Goal: Task Accomplishment & Management: Use online tool/utility

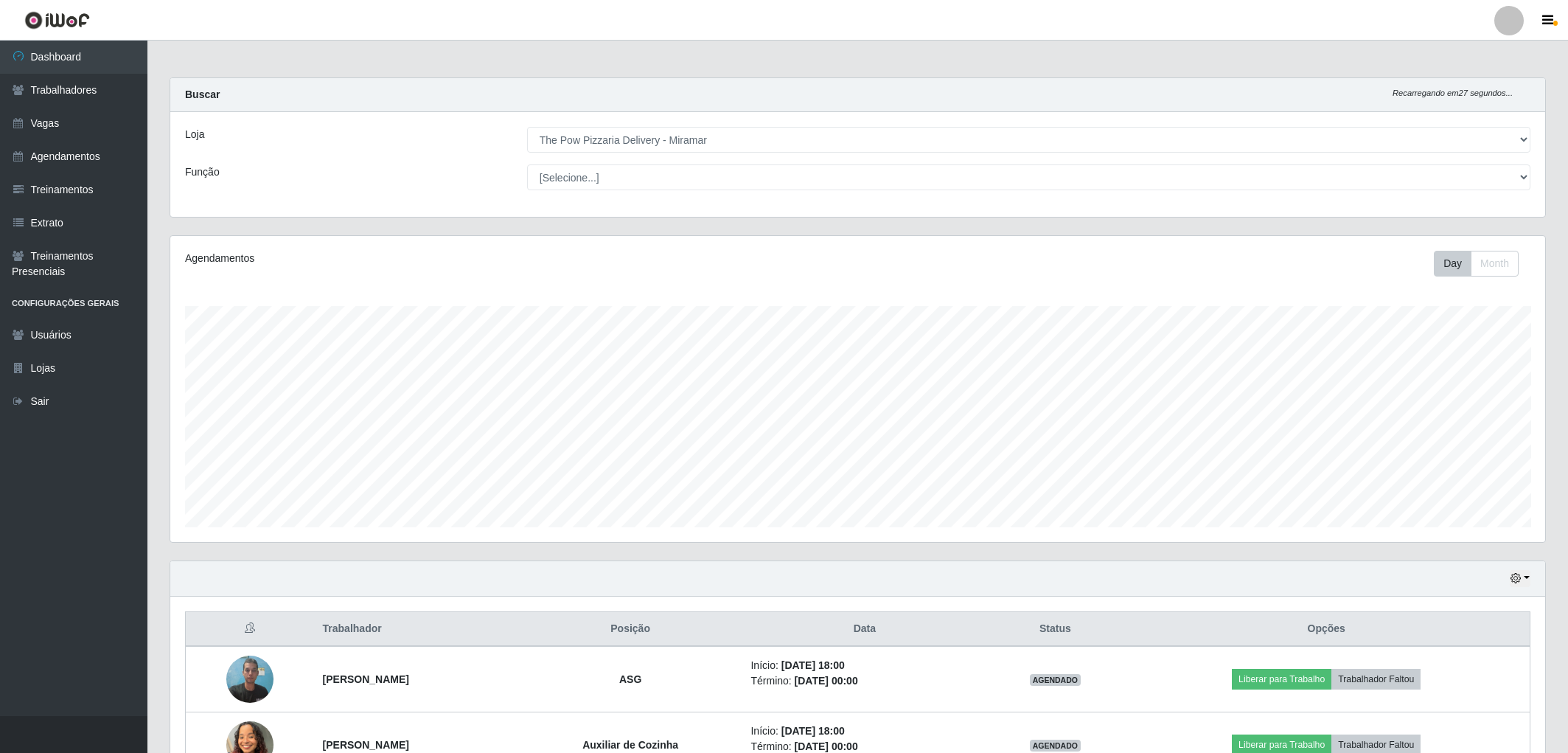
select select "322"
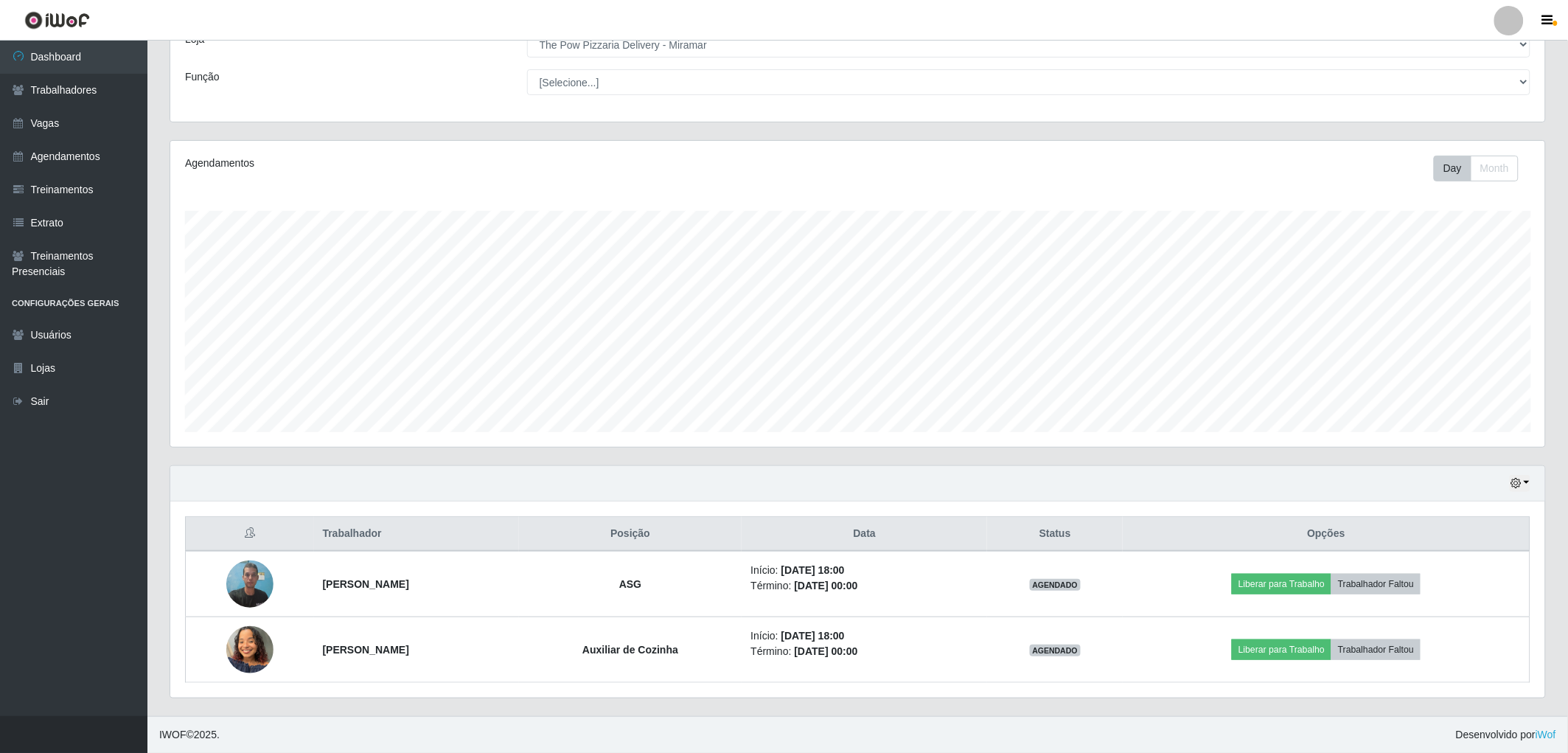
scroll to position [306, 1375]
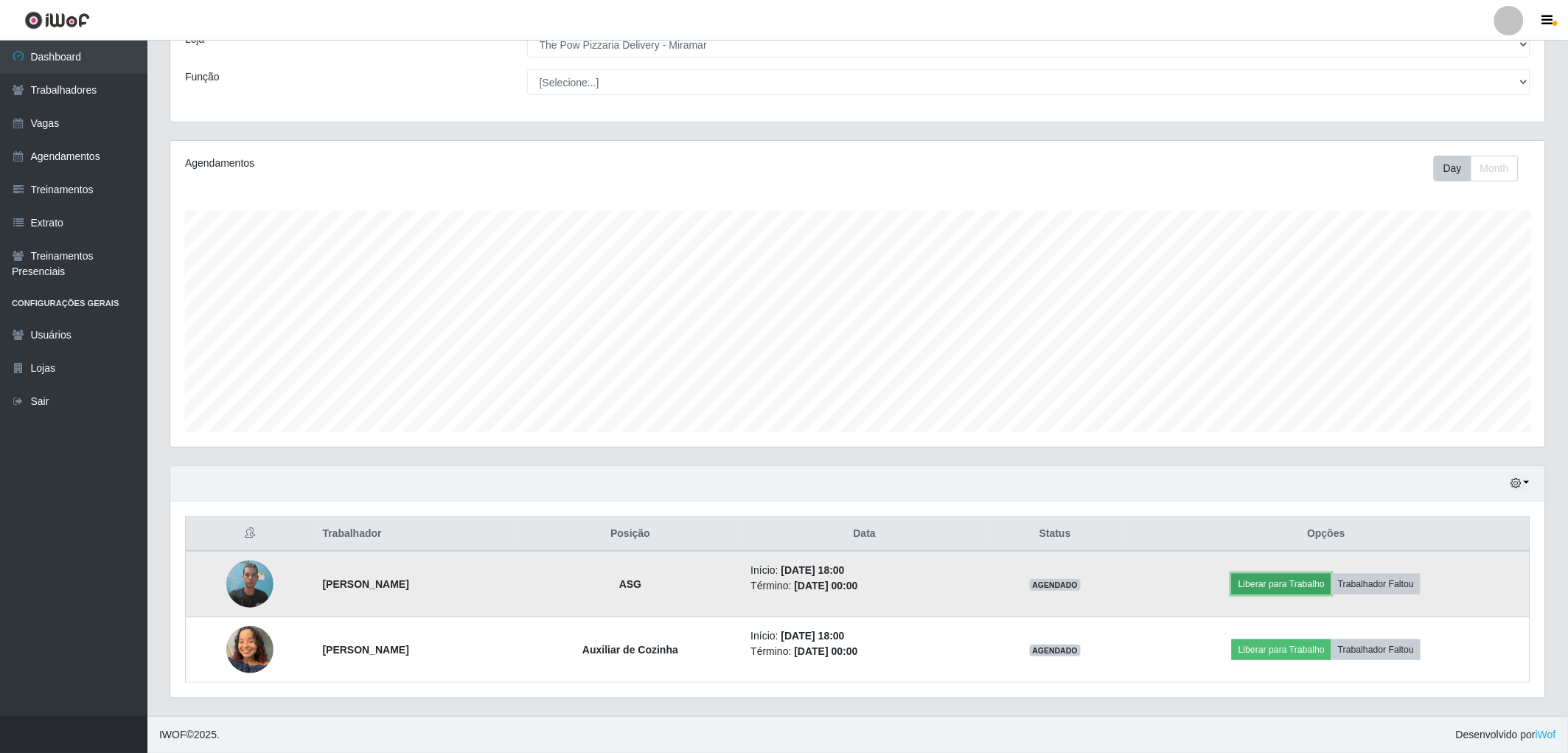
click at [1330, 577] on button "Liberar para Trabalho" at bounding box center [1281, 584] width 100 height 21
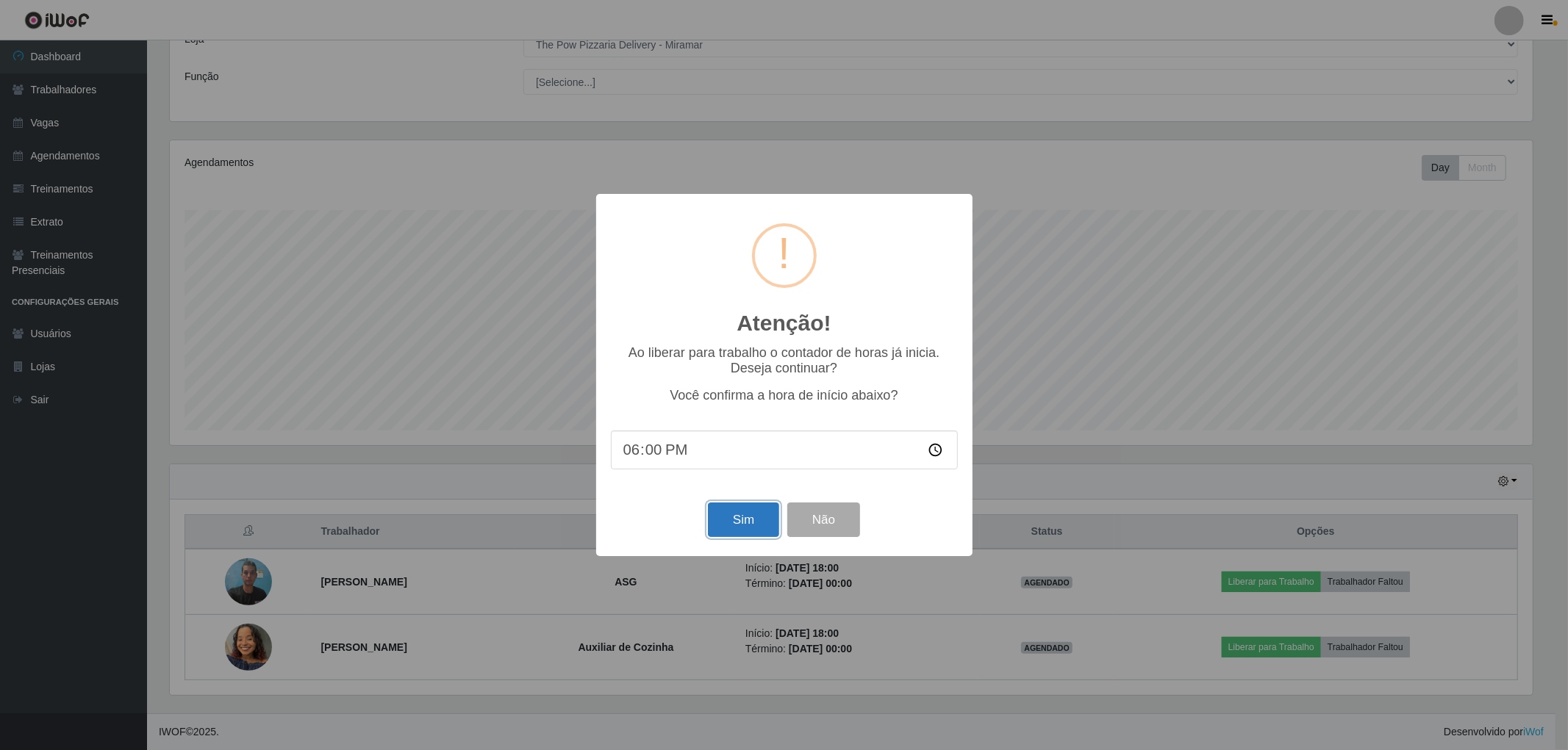
click at [735, 519] on button "Sim" at bounding box center [743, 519] width 72 height 35
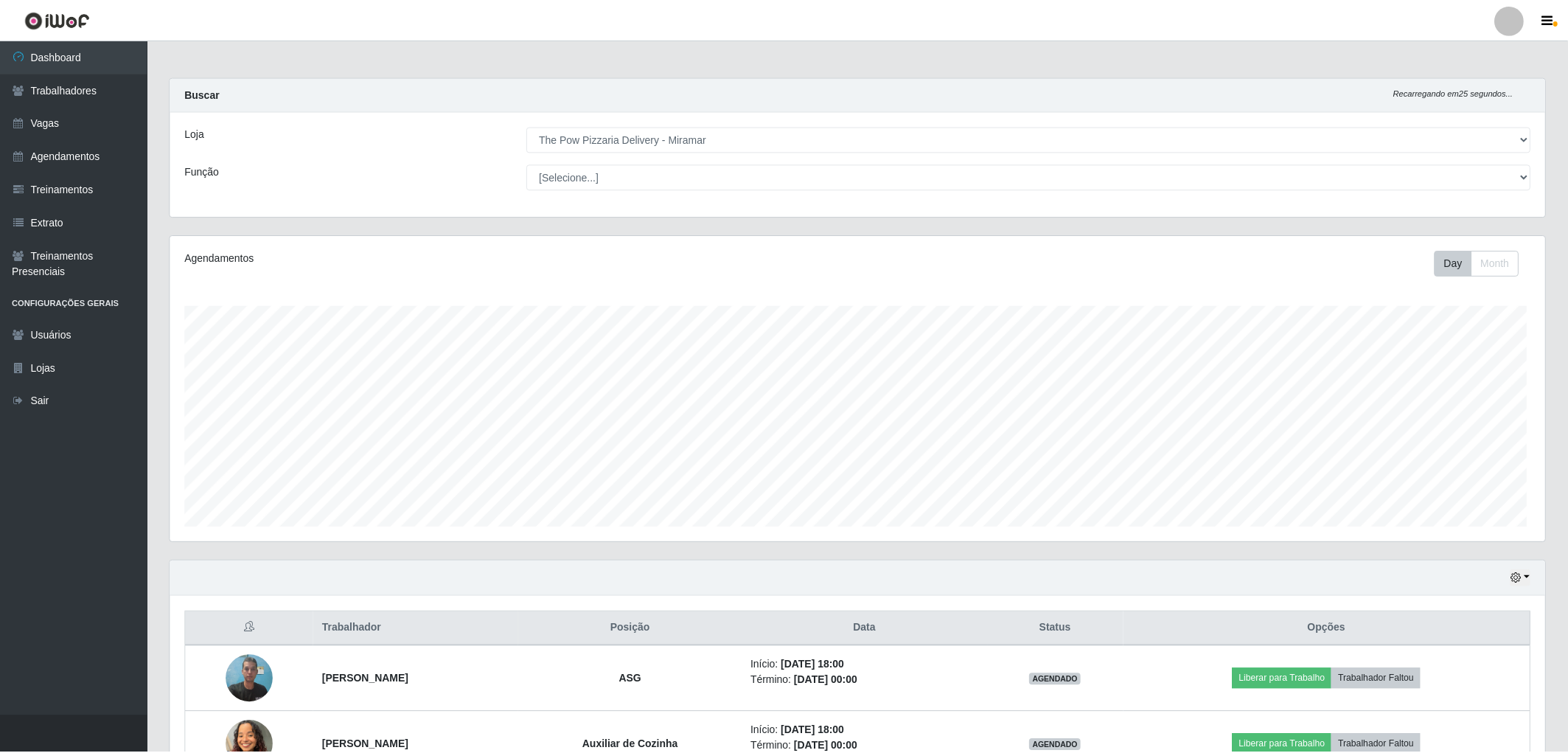
scroll to position [306, 1379]
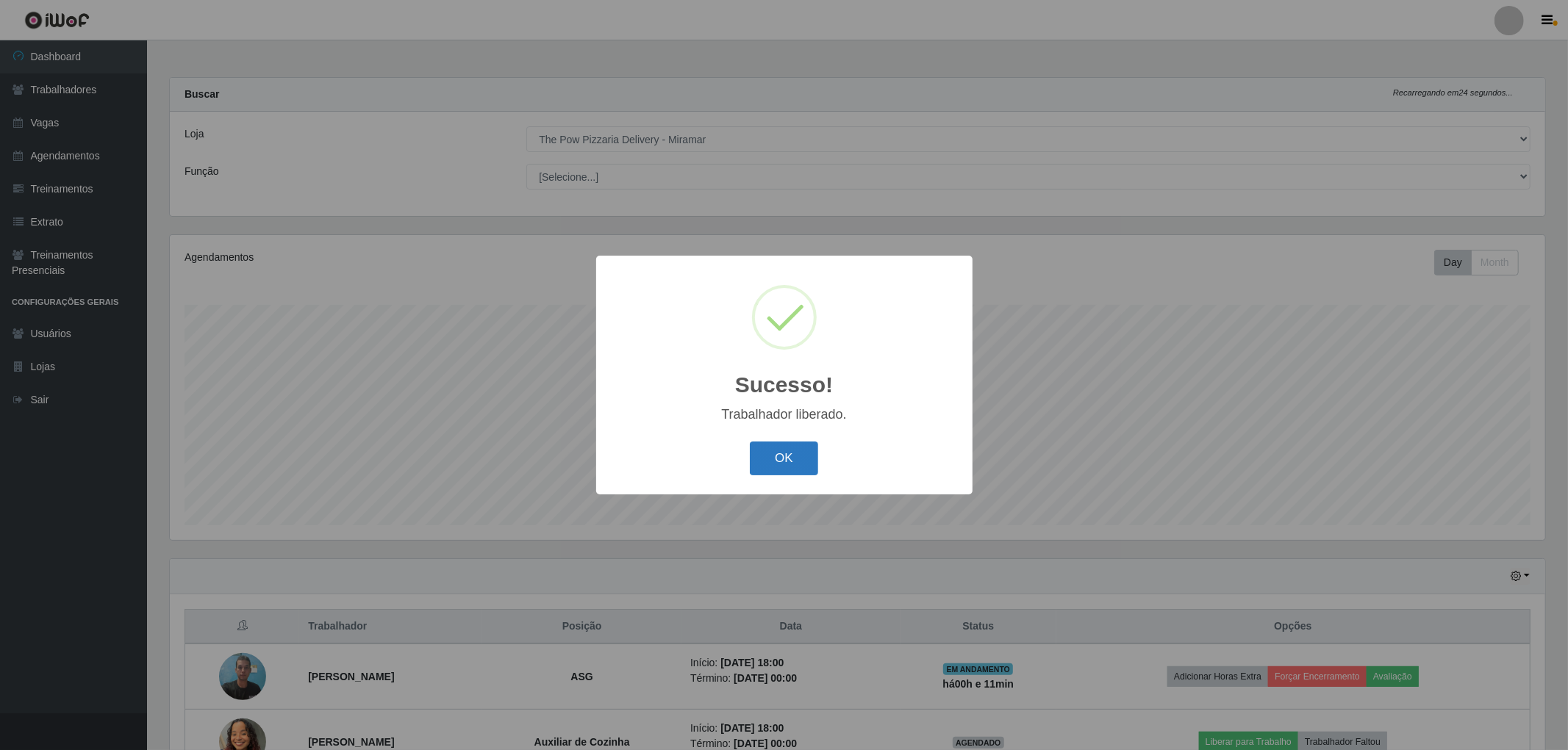
click at [780, 450] on button "OK" at bounding box center [784, 458] width 68 height 35
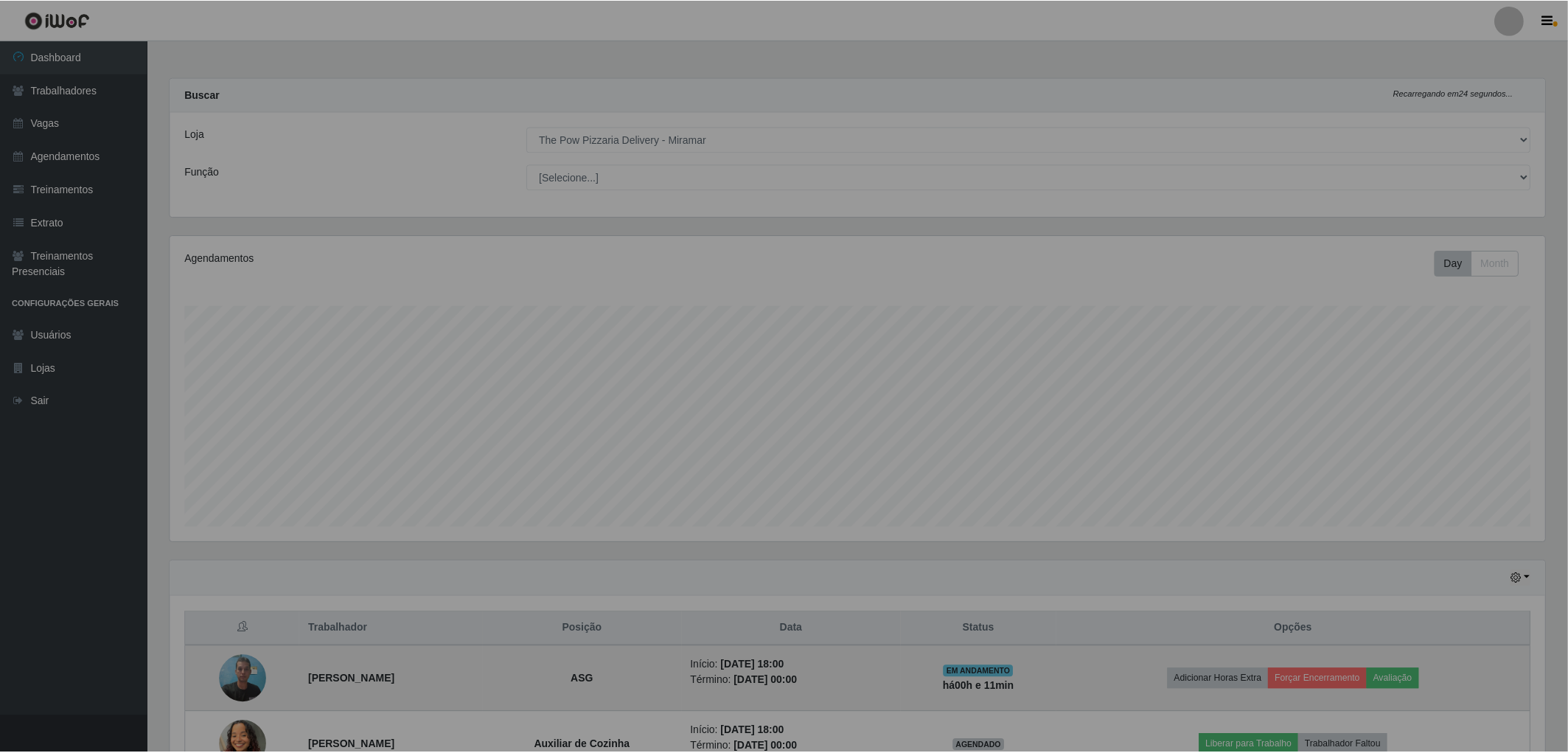
scroll to position [306, 1375]
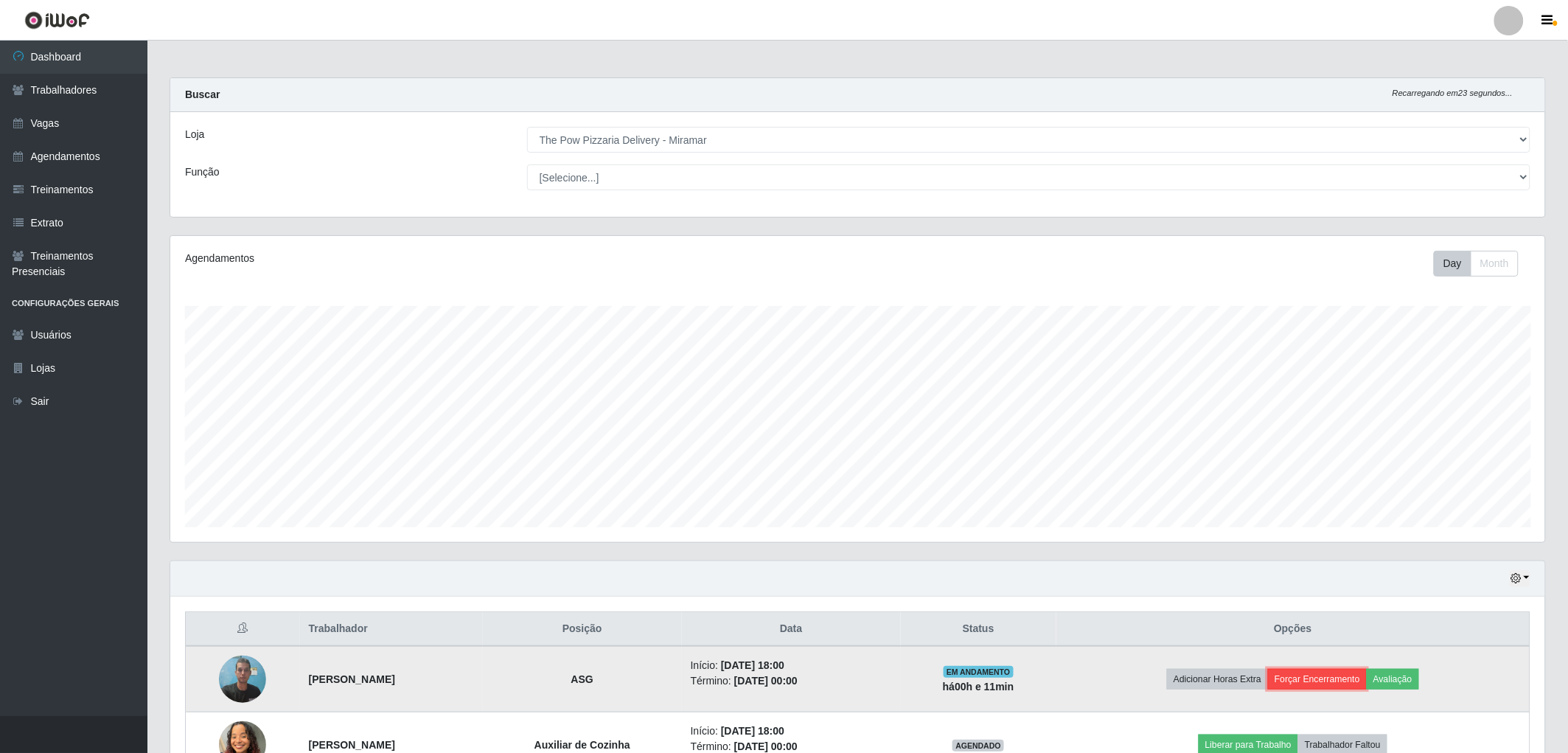
click at [1338, 679] on button "Forçar Encerramento" at bounding box center [1317, 678] width 99 height 21
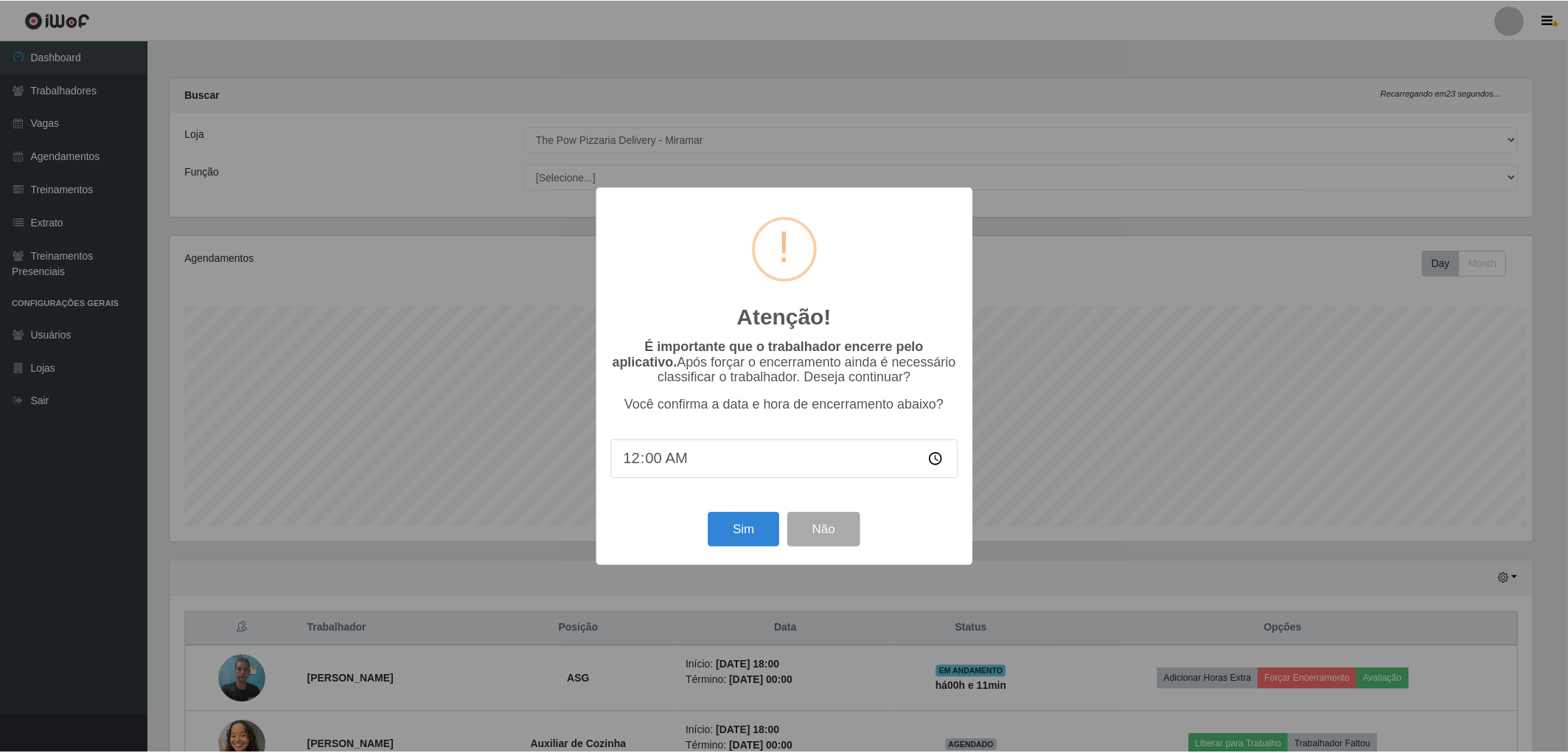
scroll to position [306, 1366]
click at [740, 533] on button "Sim" at bounding box center [745, 529] width 72 height 35
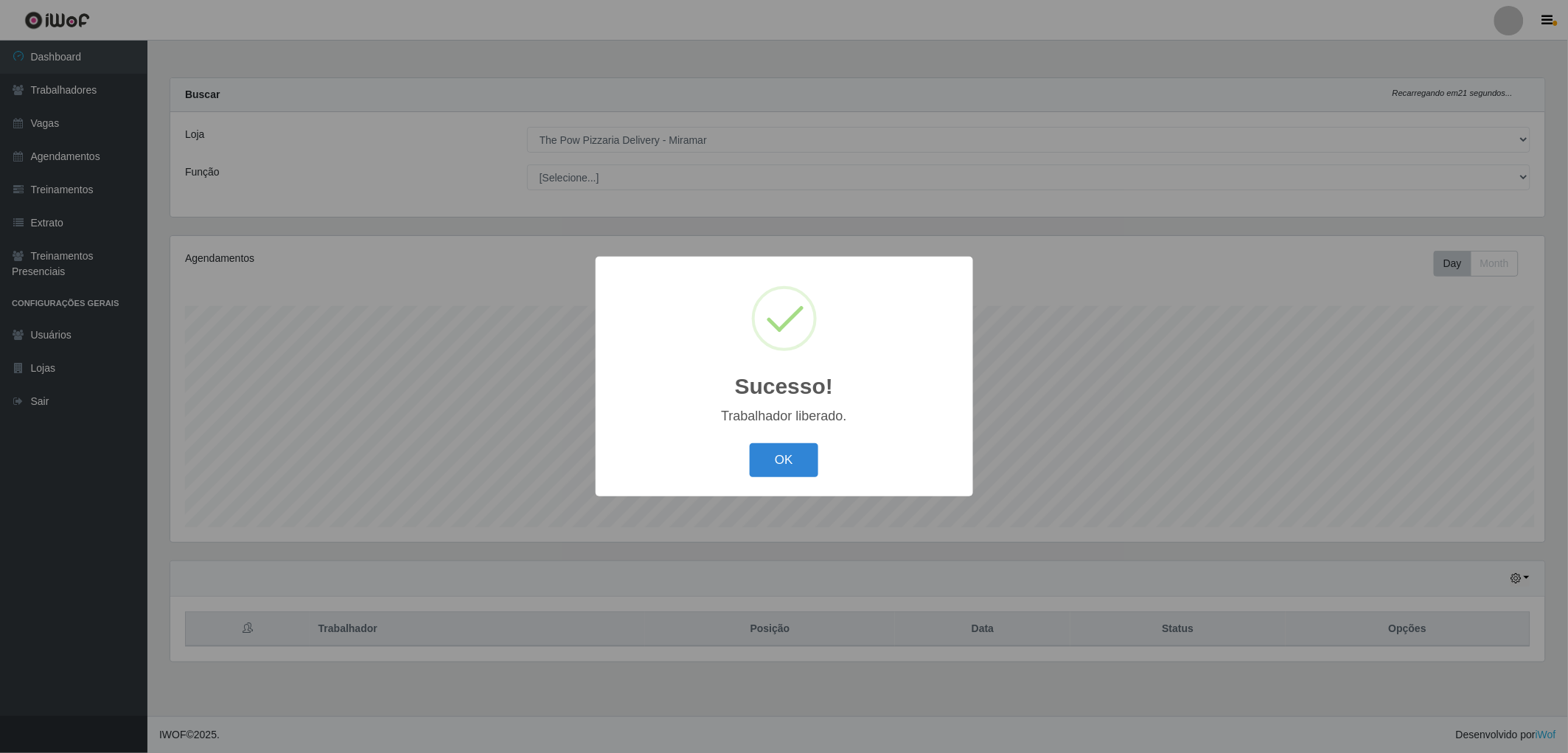
scroll to position [306, 1379]
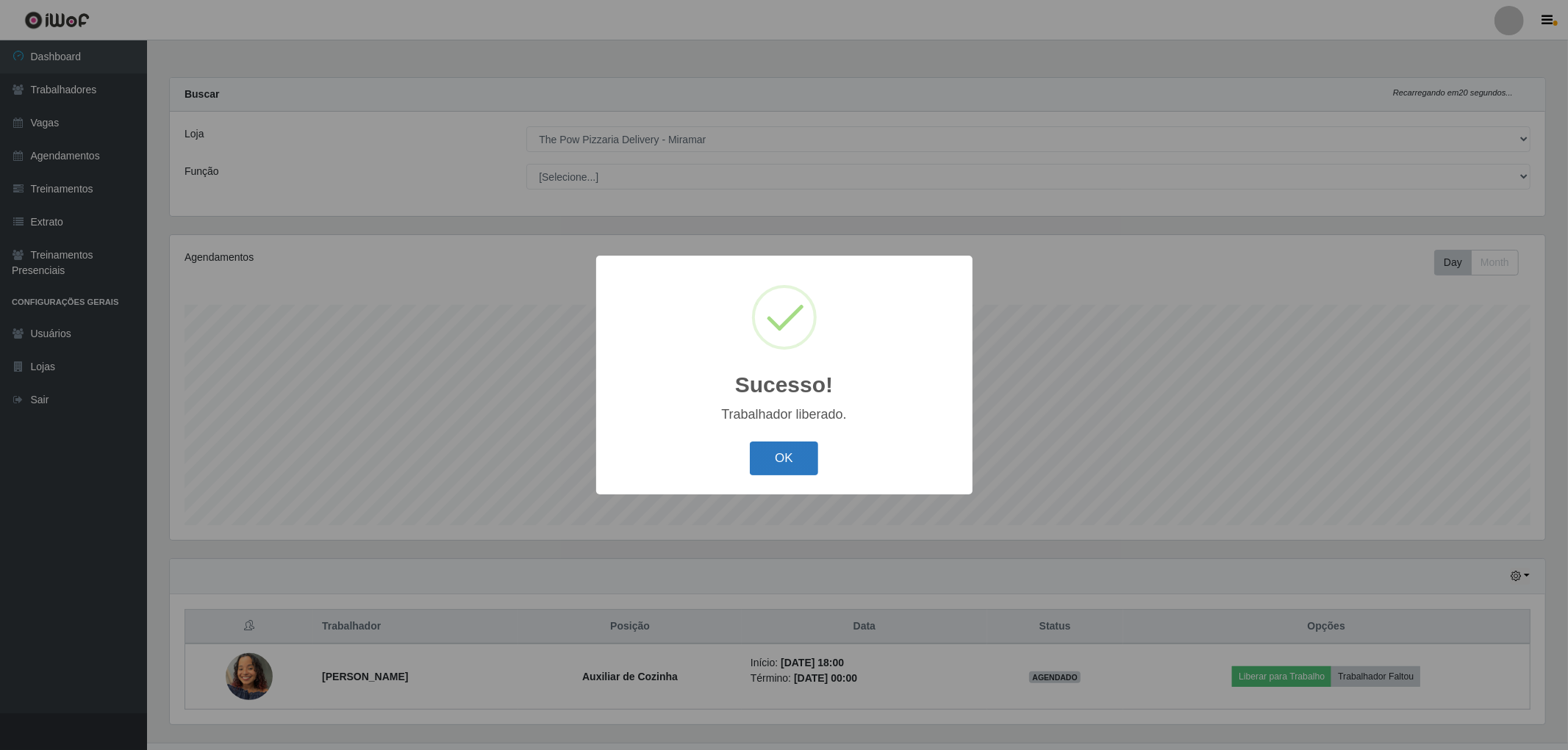
click at [792, 444] on button "OK" at bounding box center [784, 458] width 68 height 35
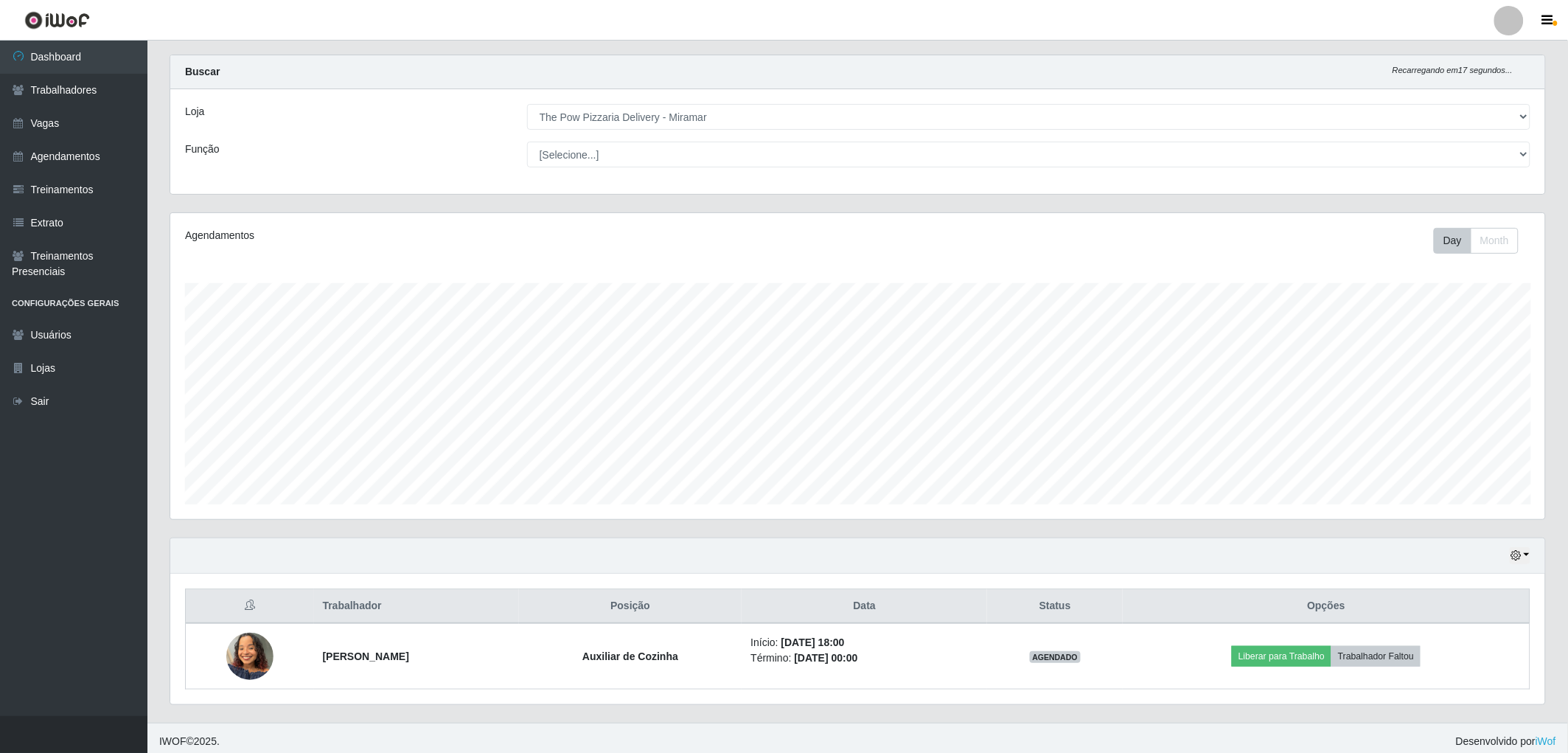
scroll to position [30, 0]
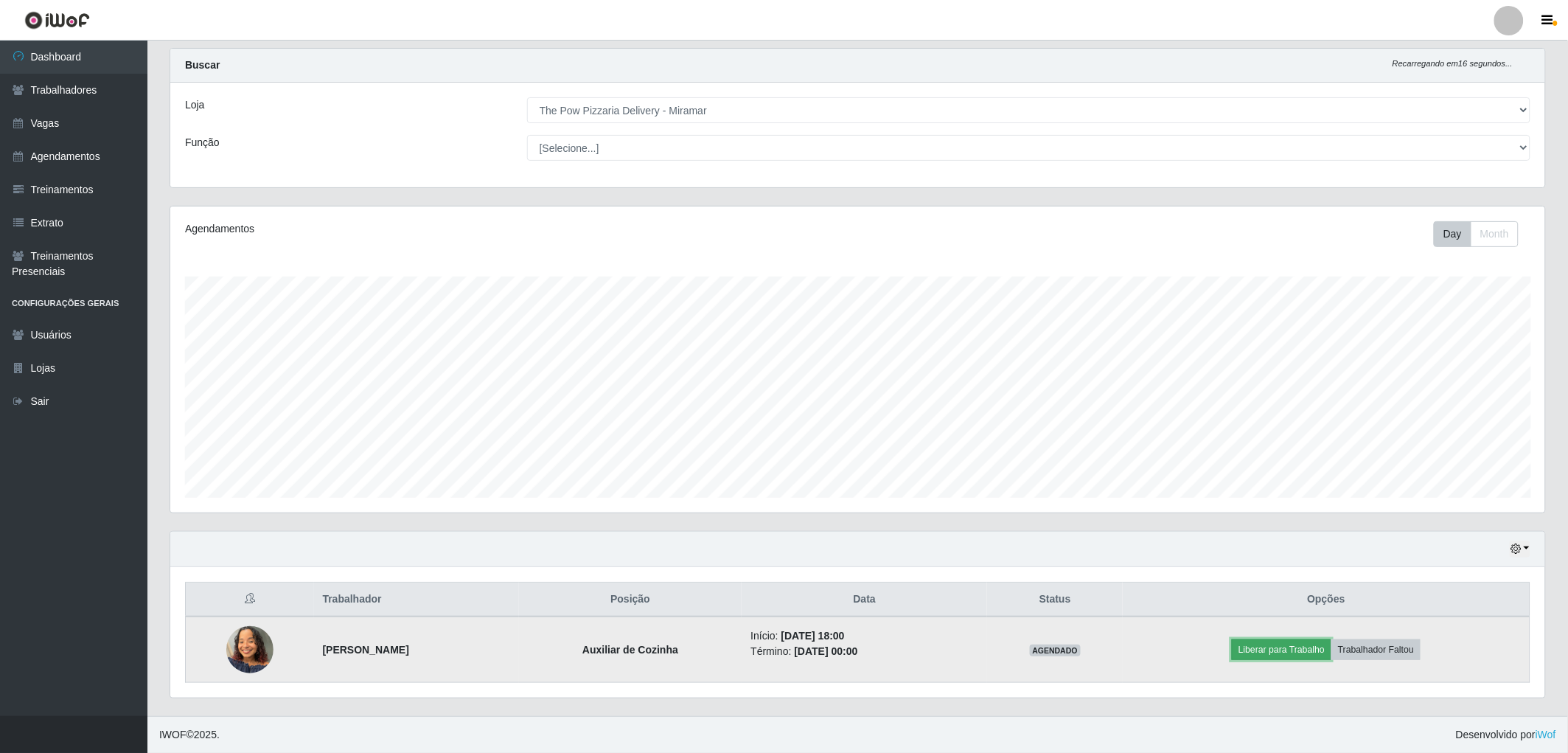
click at [1309, 652] on button "Liberar para Trabalho" at bounding box center [1281, 650] width 100 height 21
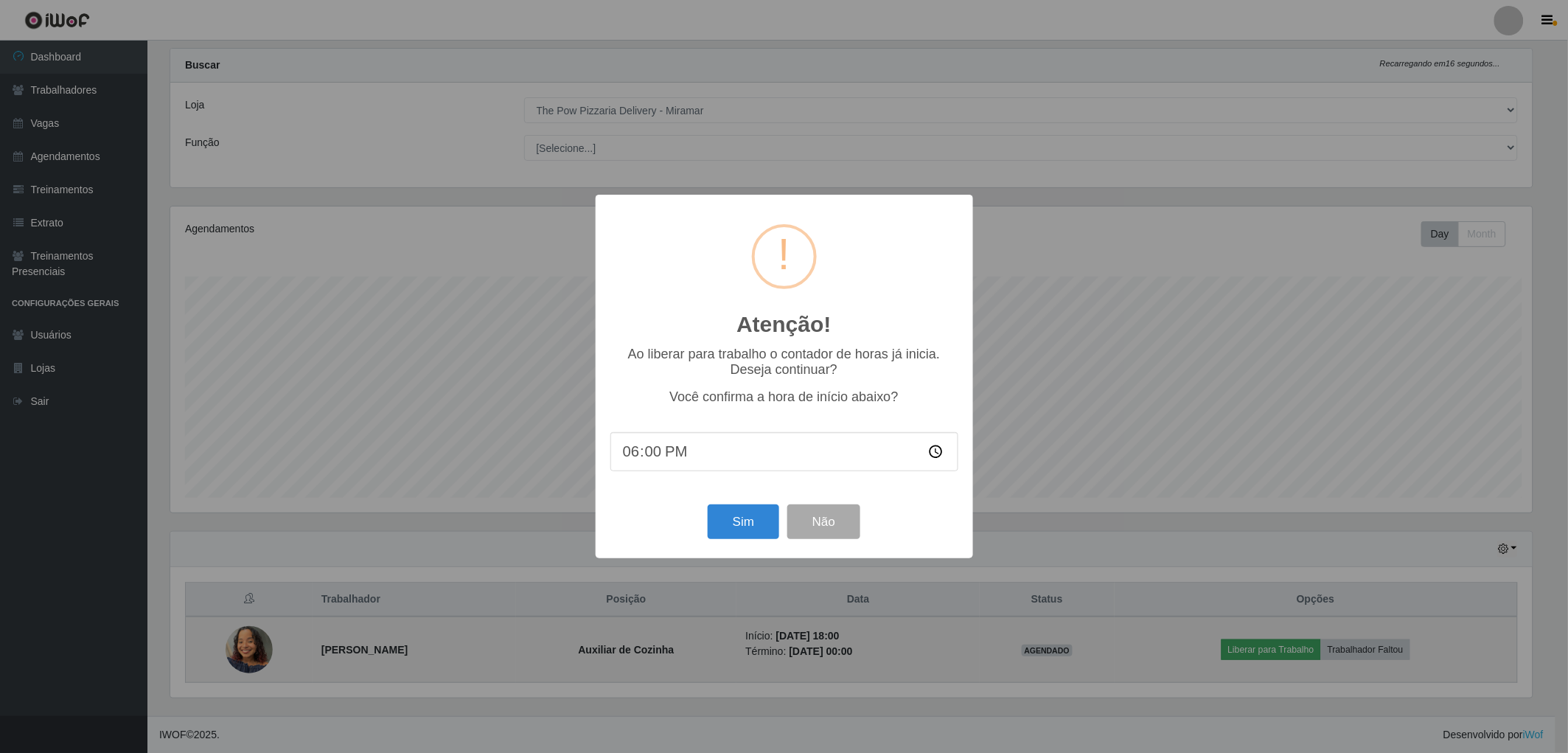
scroll to position [306, 1366]
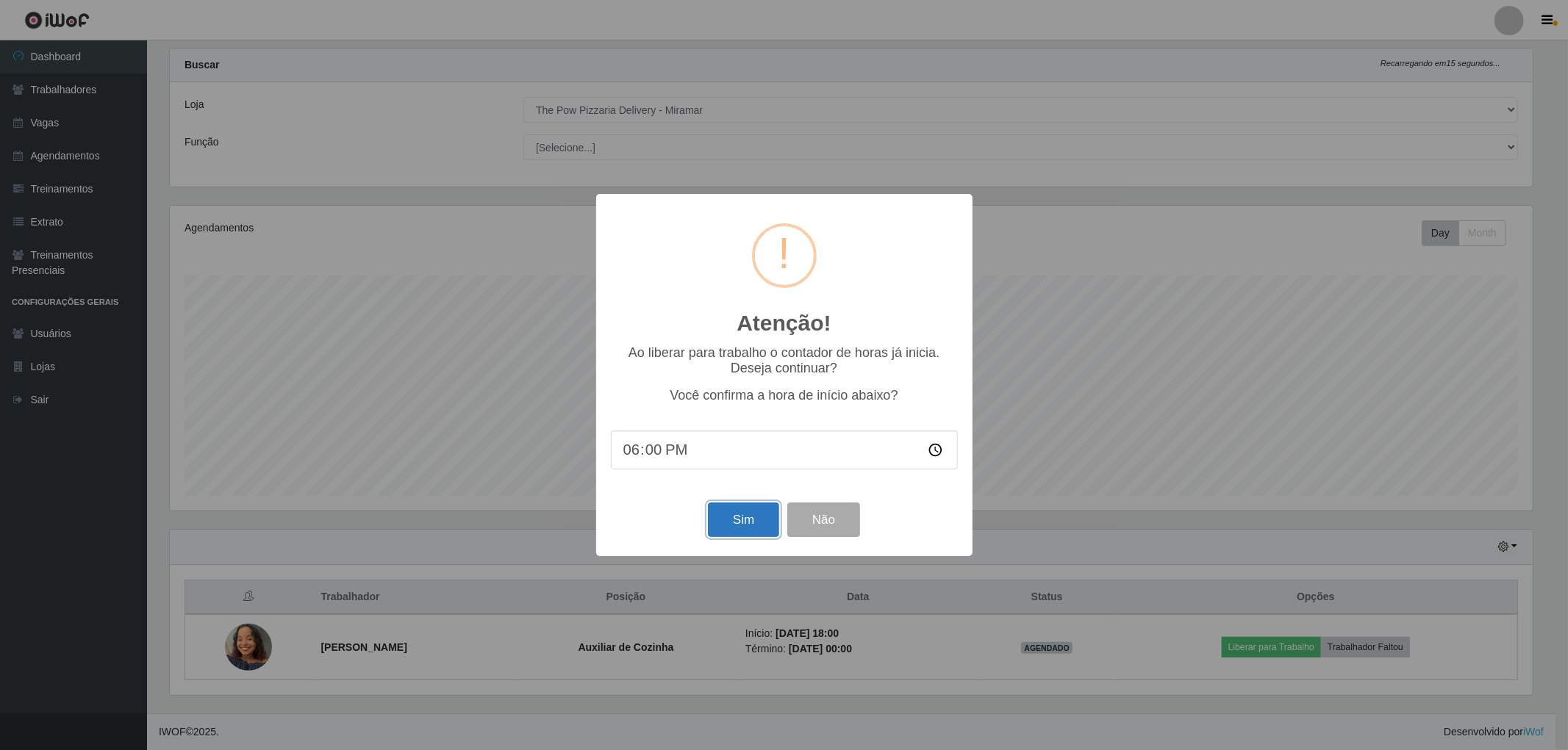
click at [754, 518] on button "Sim" at bounding box center [743, 519] width 72 height 35
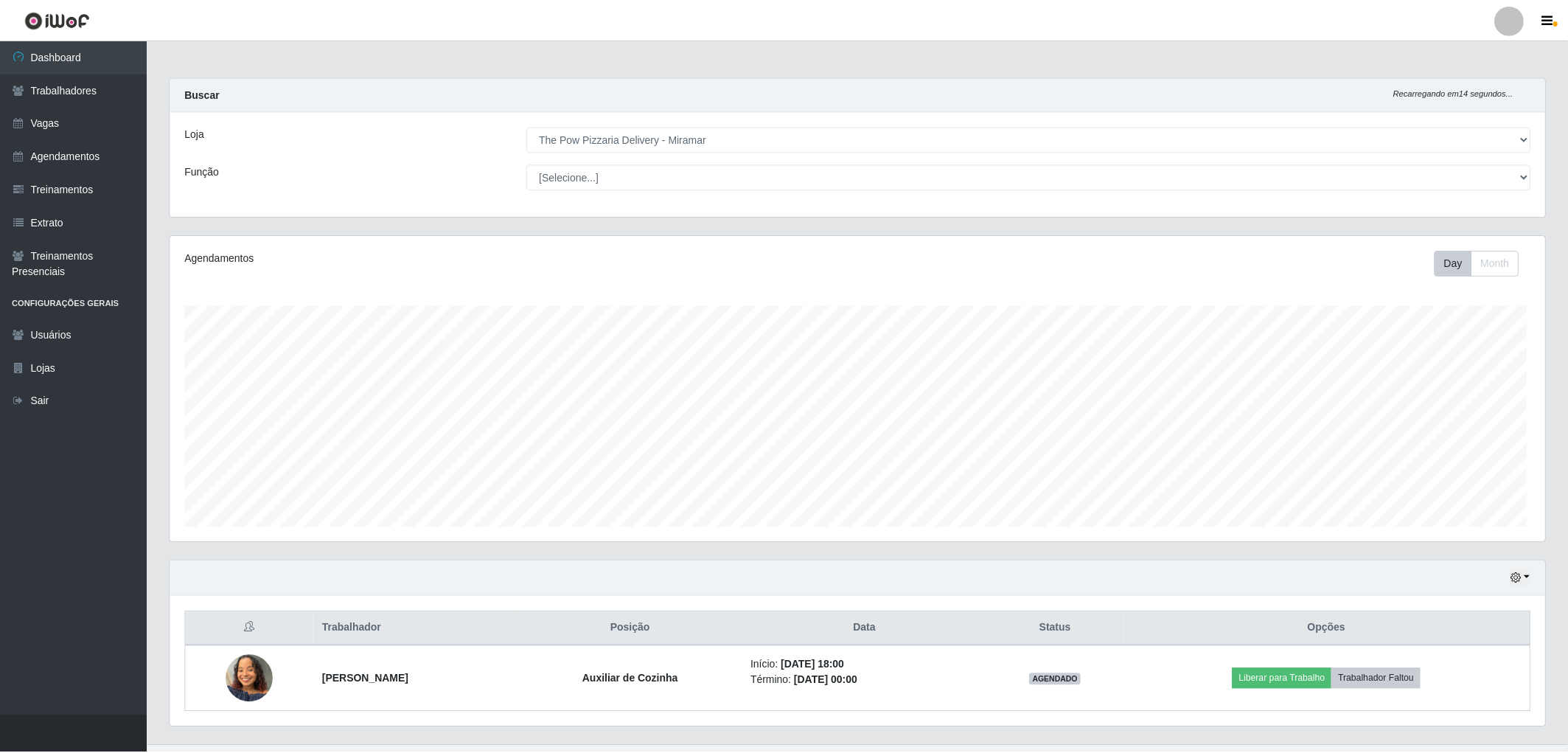
scroll to position [306, 1379]
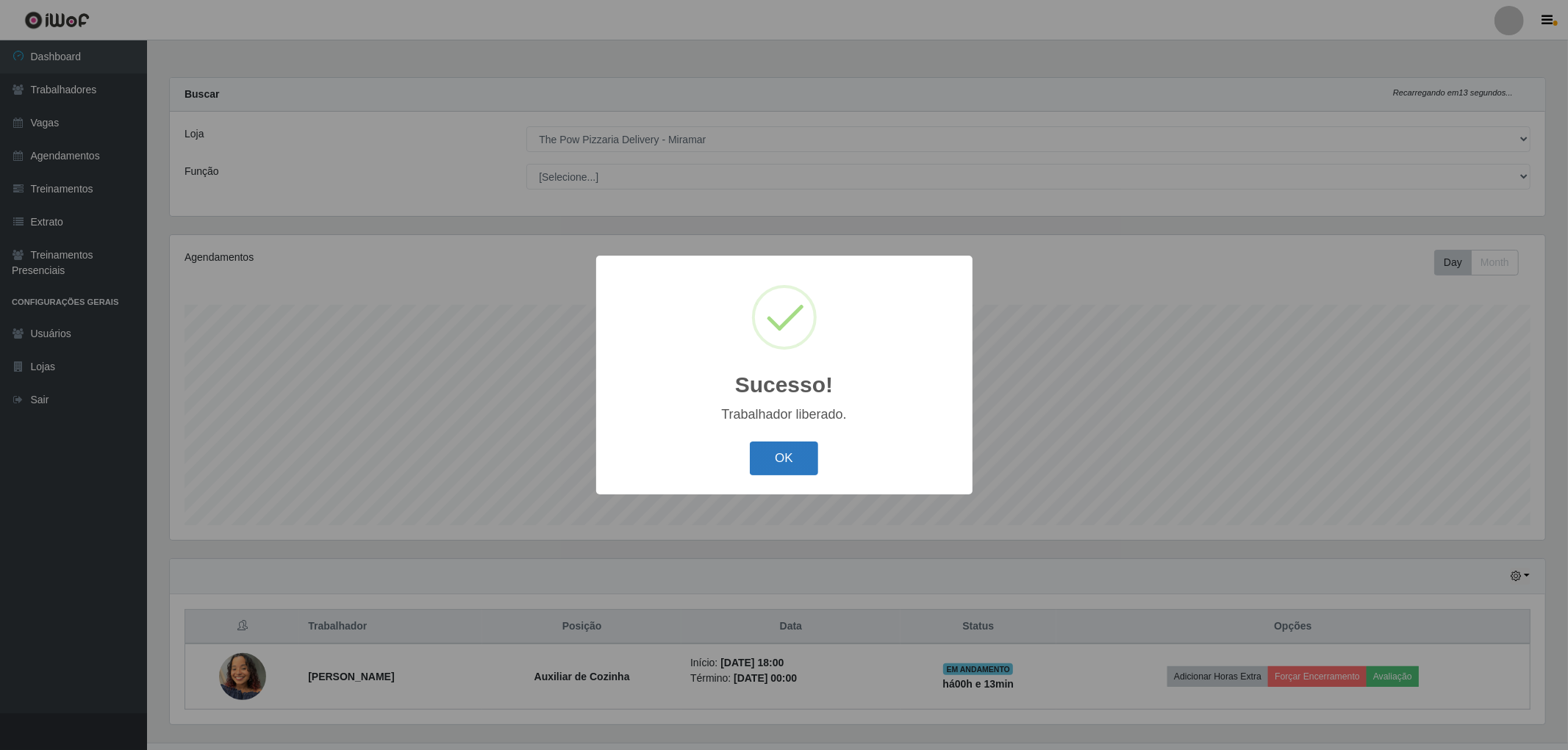
click at [810, 464] on button "OK" at bounding box center [784, 458] width 68 height 35
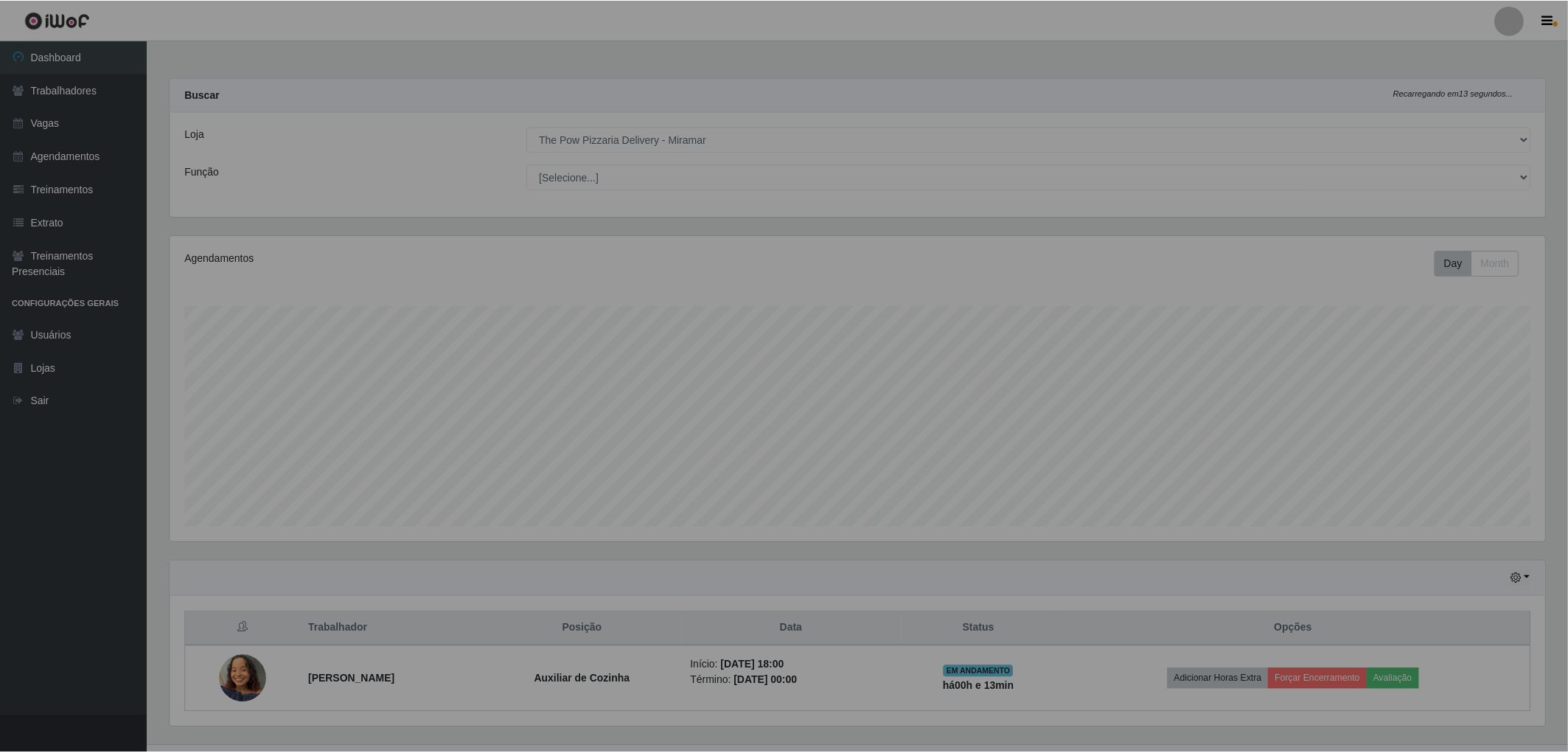
scroll to position [306, 1375]
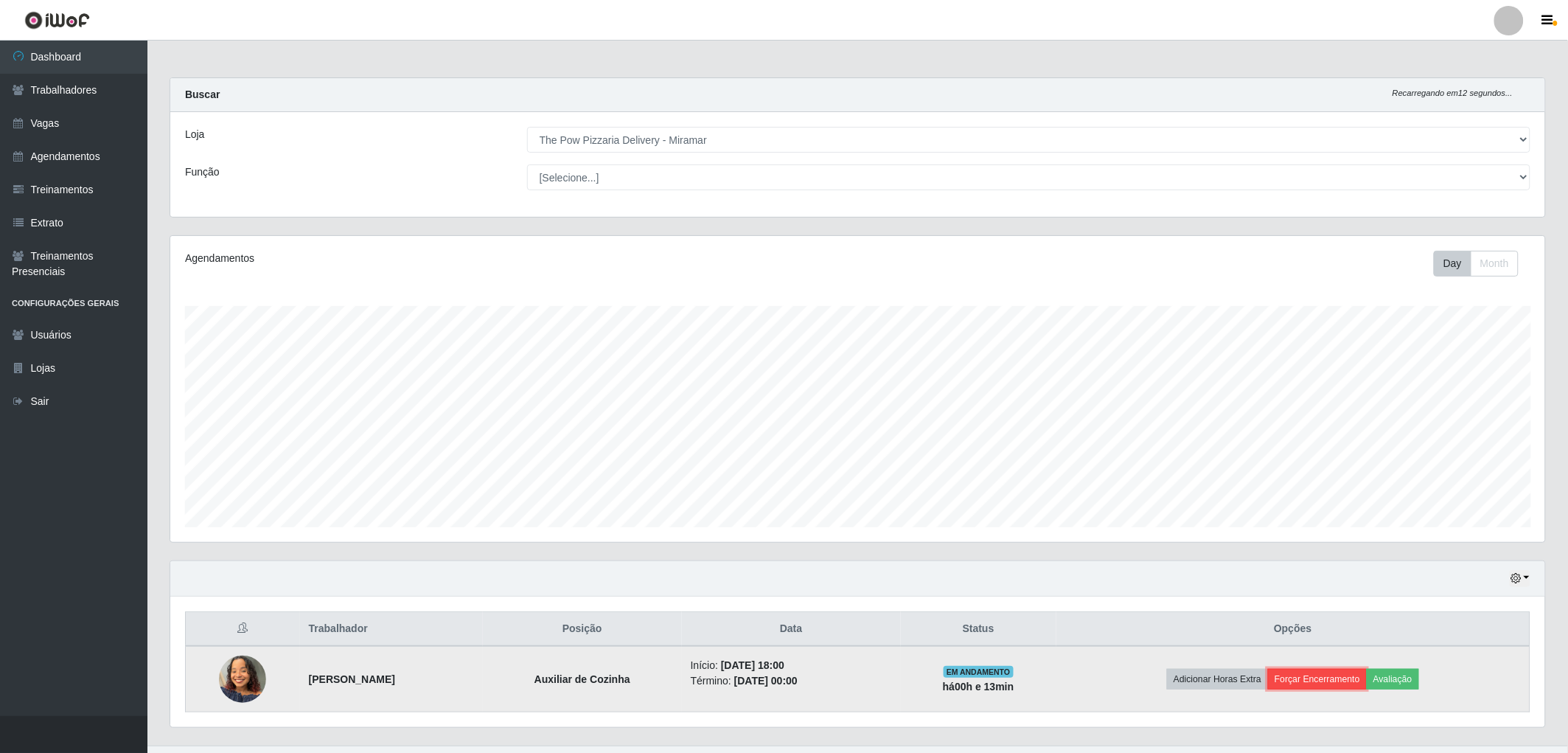
click at [1326, 680] on button "Forçar Encerramento" at bounding box center [1317, 678] width 99 height 21
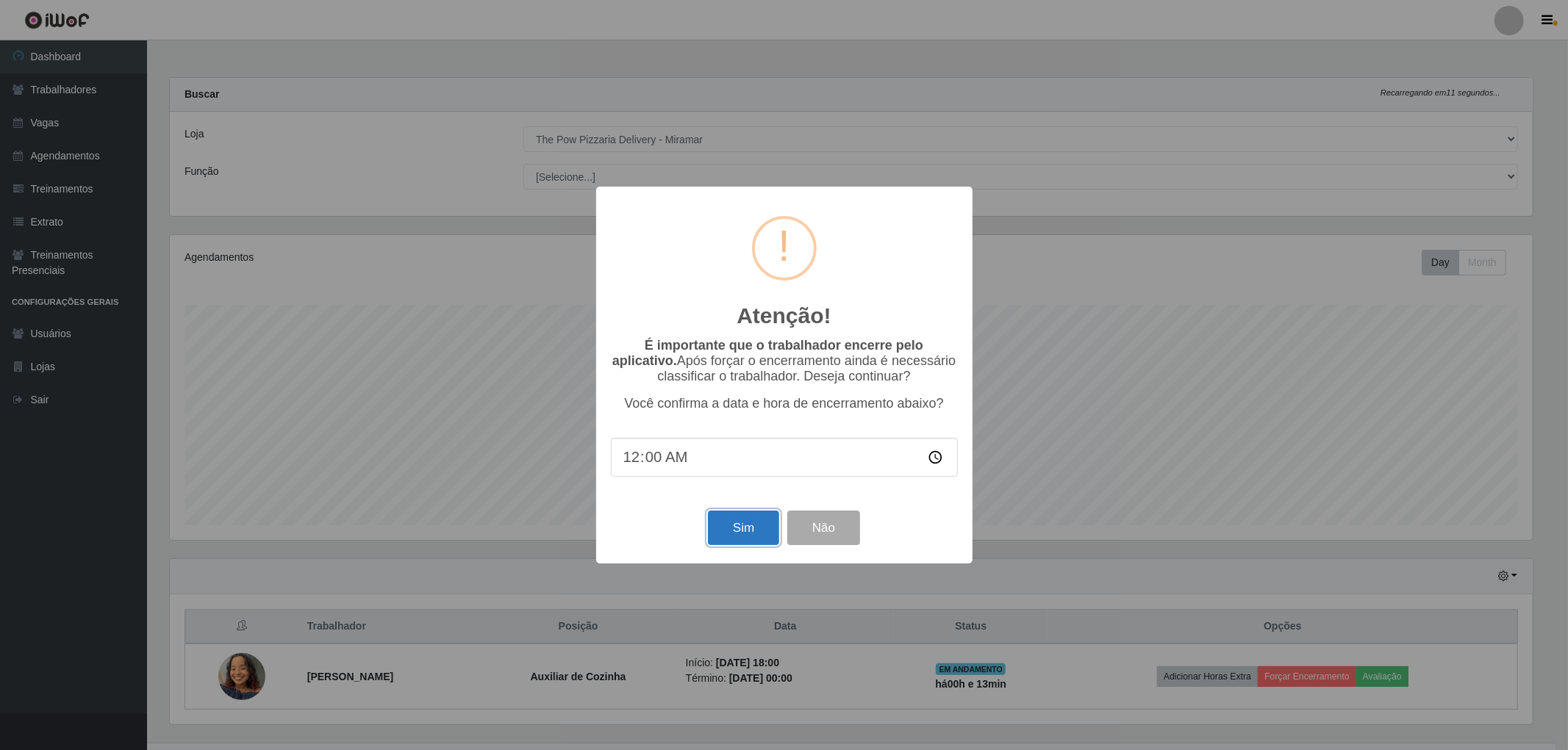
click at [753, 543] on button "Sim" at bounding box center [743, 527] width 72 height 35
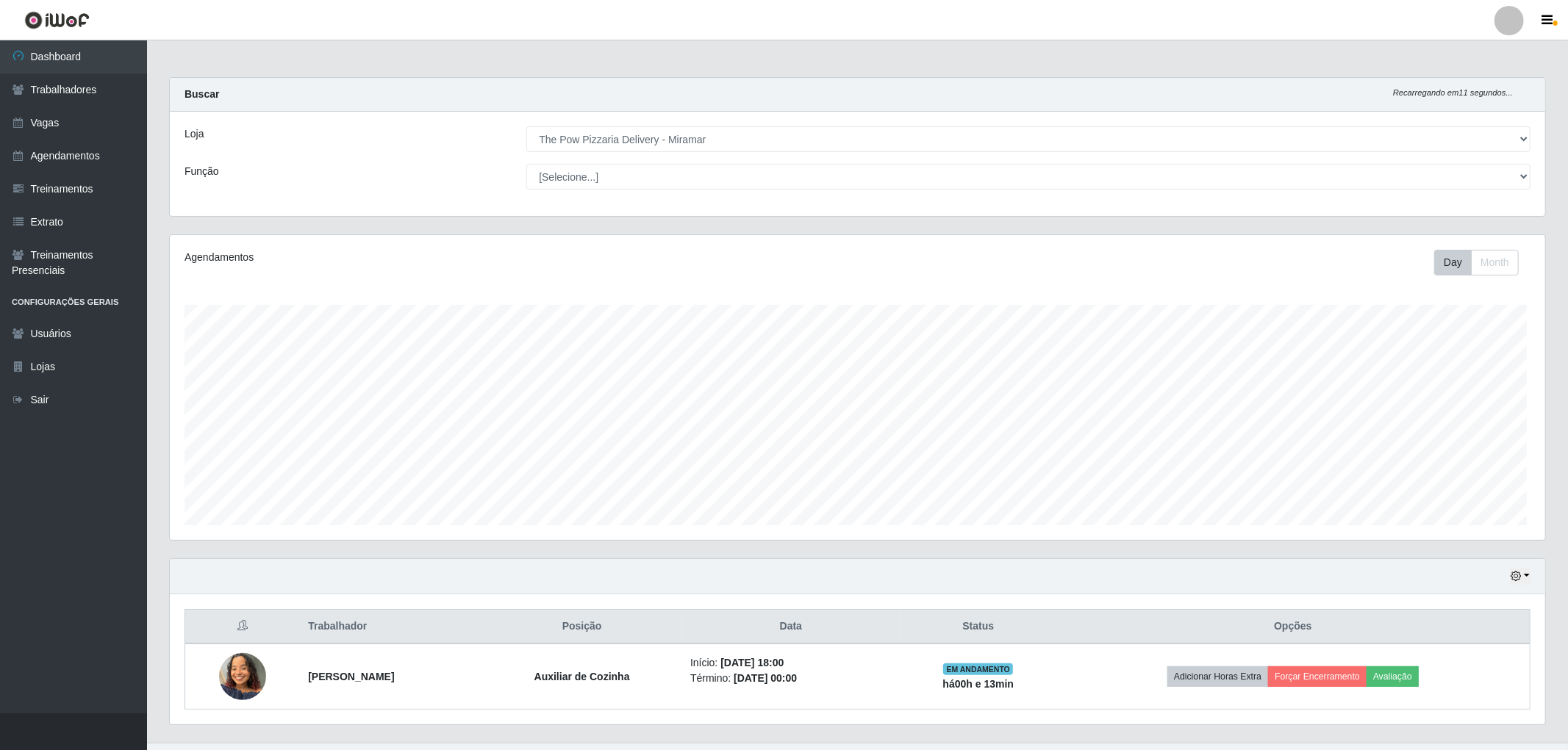
scroll to position [304, 1375]
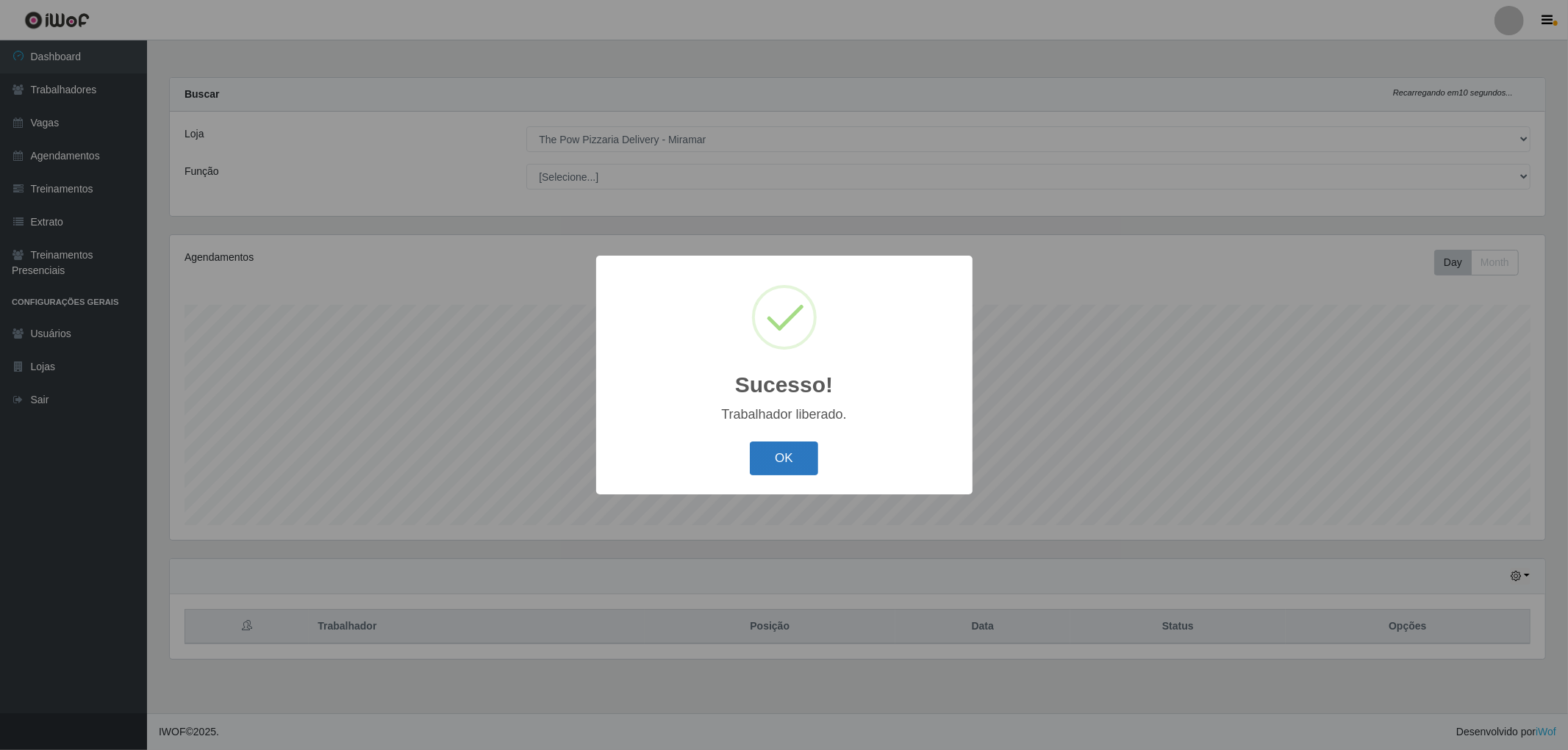
click at [752, 464] on button "OK" at bounding box center [784, 458] width 68 height 35
